Goal: Navigation & Orientation: Find specific page/section

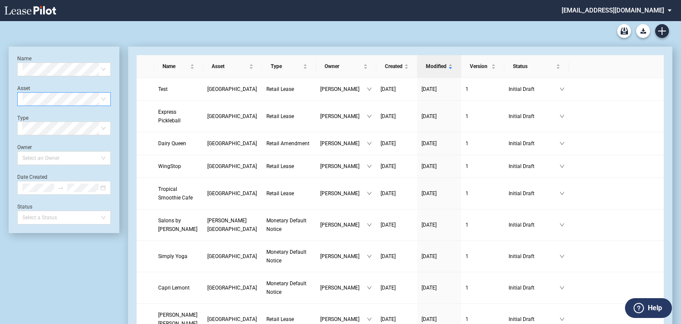
click at [103, 98] on span at bounding box center [63, 99] width 83 height 13
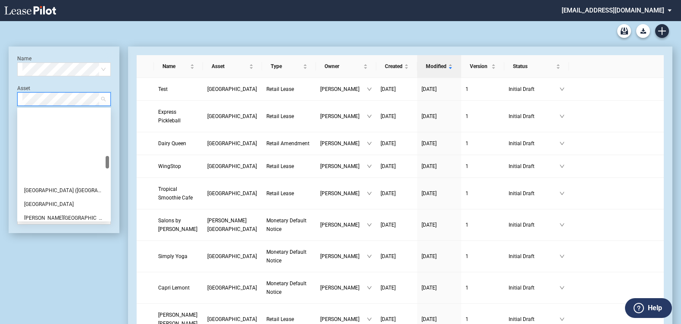
scroll to position [416, 0]
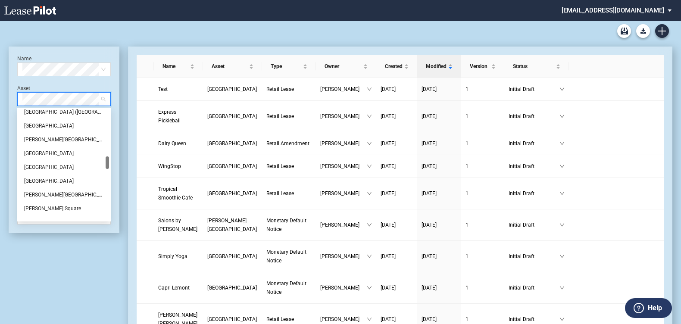
drag, startPoint x: 106, startPoint y: 116, endPoint x: 102, endPoint y: 163, distance: 47.2
click at [102, 163] on div "Lake Street Plaza (Penn Yan) Lakeside Professional Center Lee Harvard Shopping …" at bounding box center [64, 165] width 90 height 110
click at [56, 166] on div "[GEOGRAPHIC_DATA]" at bounding box center [64, 167] width 80 height 9
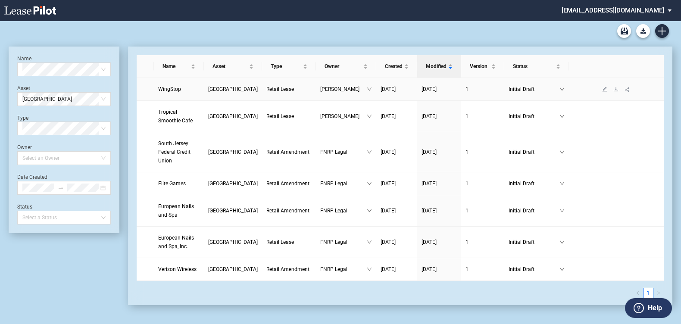
click at [231, 88] on span "[GEOGRAPHIC_DATA]" at bounding box center [233, 89] width 50 height 6
